Goal: Find contact information: Find contact information

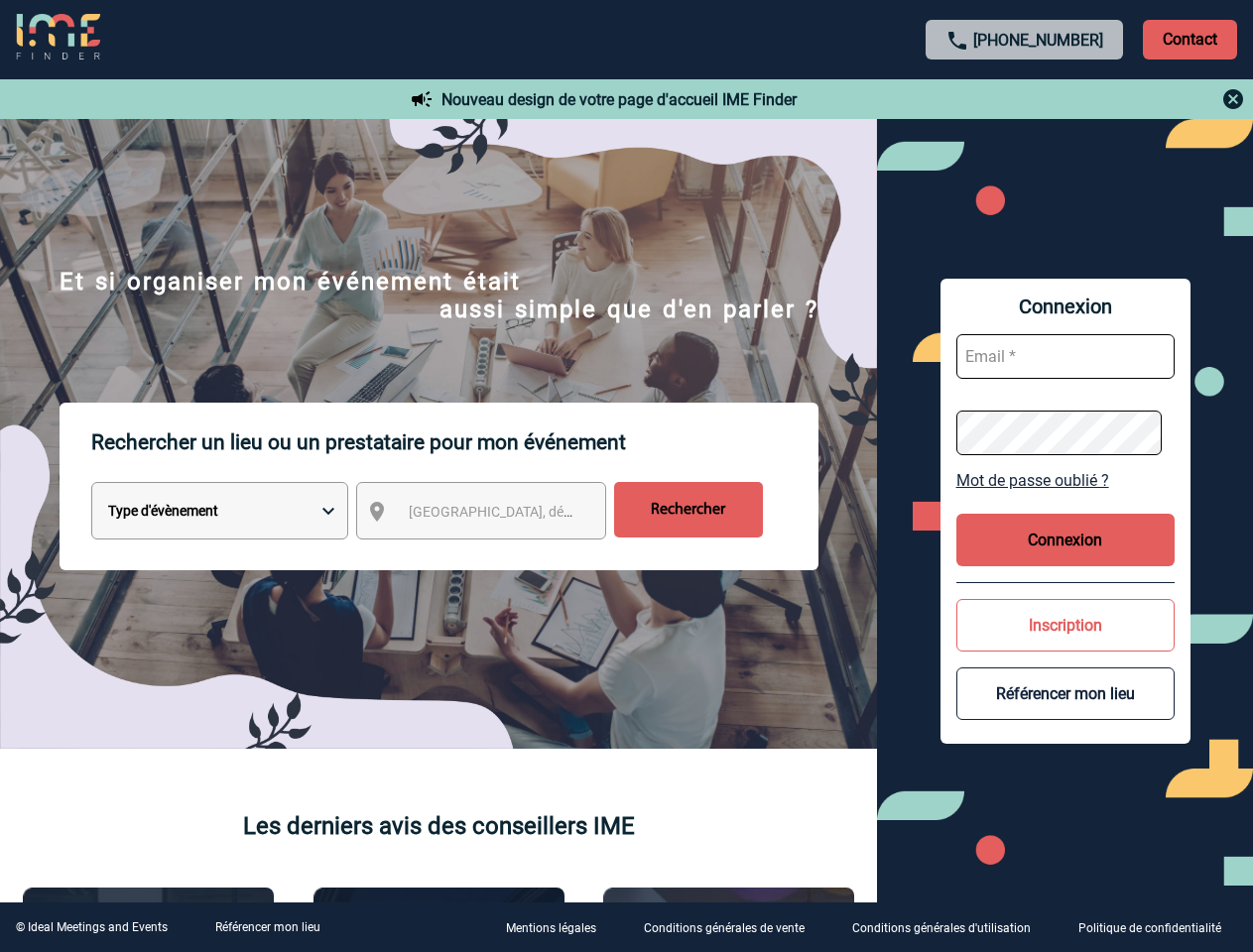
click at [626, 476] on p "Rechercher un lieu ou un prestataire pour mon événement" at bounding box center [455, 443] width 727 height 79
click at [1189, 39] on p "Contact" at bounding box center [1189, 40] width 94 height 40
click at [1025, 99] on div at bounding box center [1025, 99] width 442 height 24
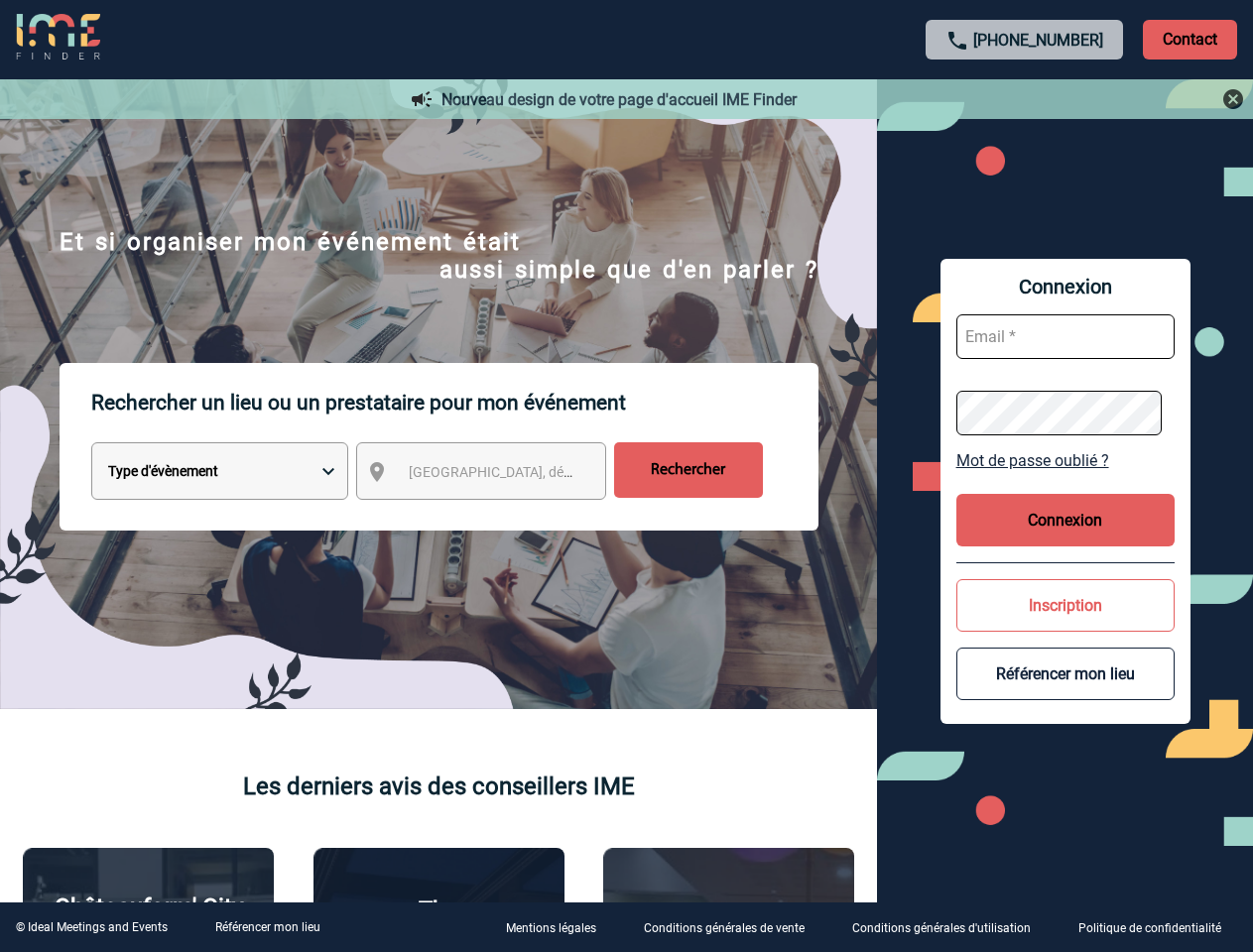
click at [499, 515] on div at bounding box center [597, 453] width 1193 height 906
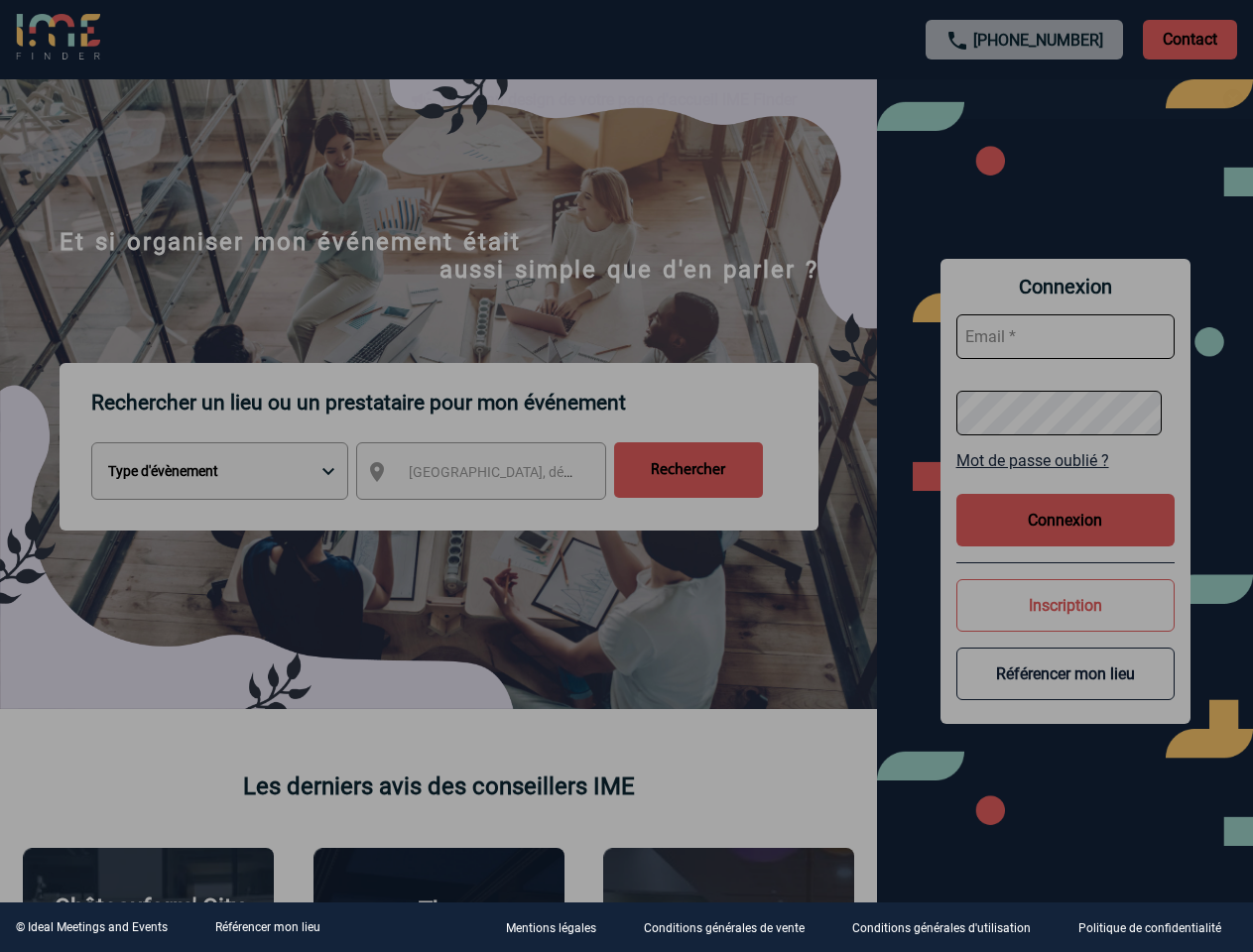
click at [1065, 480] on div at bounding box center [626, 476] width 1253 height 952
click at [1065, 540] on div at bounding box center [626, 476] width 1253 height 952
click at [1065, 625] on div at bounding box center [626, 476] width 1253 height 952
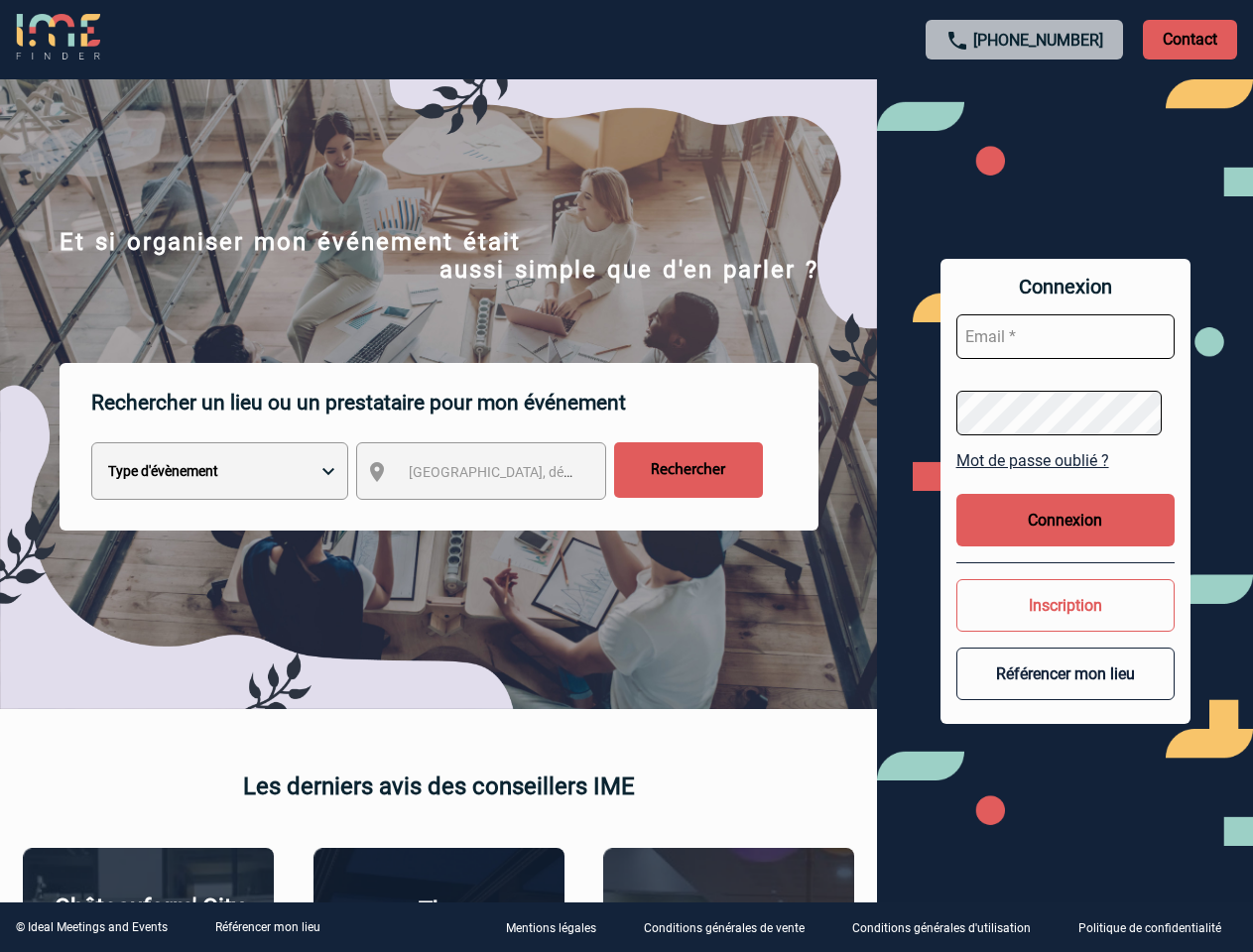
click at [1065, 694] on button "Référencer mon lieu" at bounding box center [1065, 674] width 218 height 53
click at [267, 927] on link "Référencer mon lieu" at bounding box center [268, 927] width 105 height 14
